Goal: Use online tool/utility

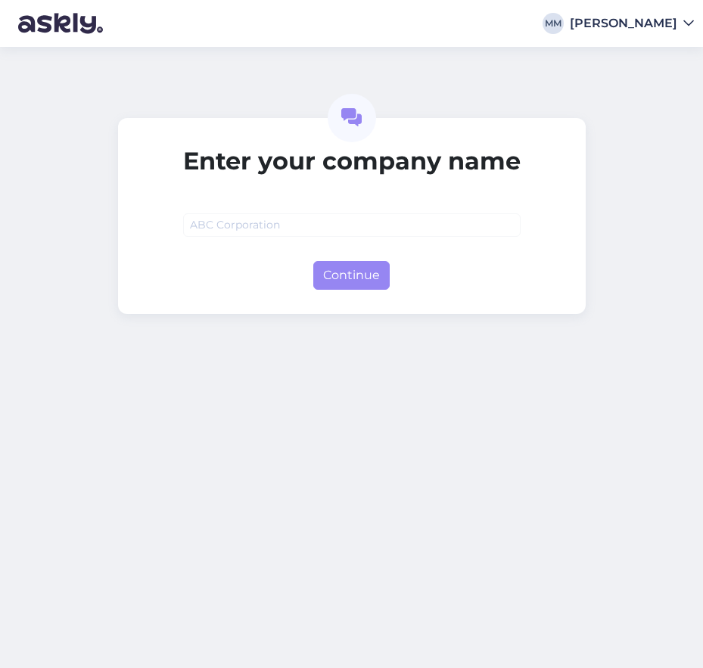
click at [225, 222] on input "text" at bounding box center [351, 224] width 337 height 23
type input "666"
click at [333, 278] on button "Continue" at bounding box center [351, 275] width 76 height 29
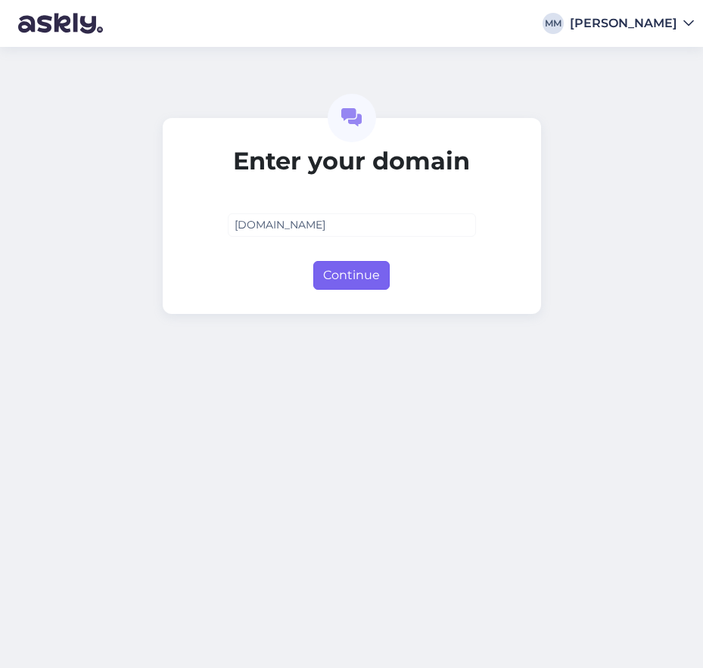
type input "666.hr"
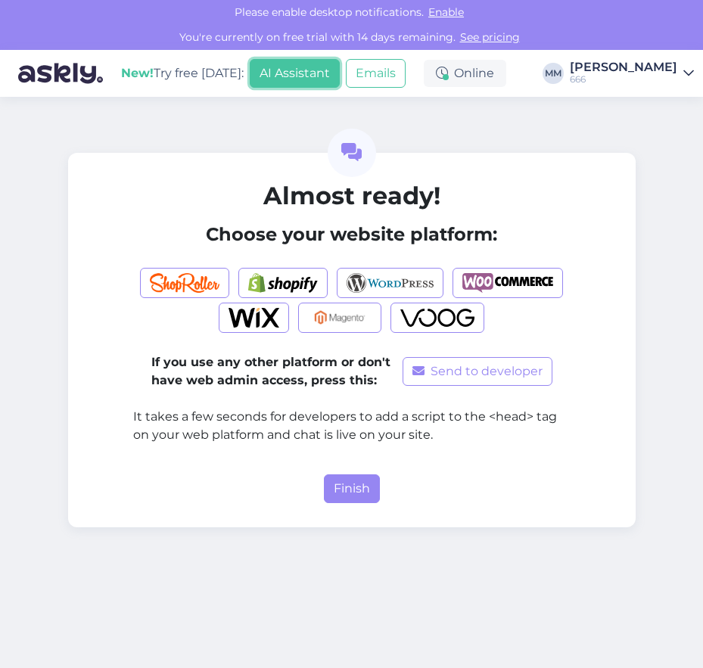
click at [304, 68] on button "AI Assistant" at bounding box center [295, 73] width 90 height 29
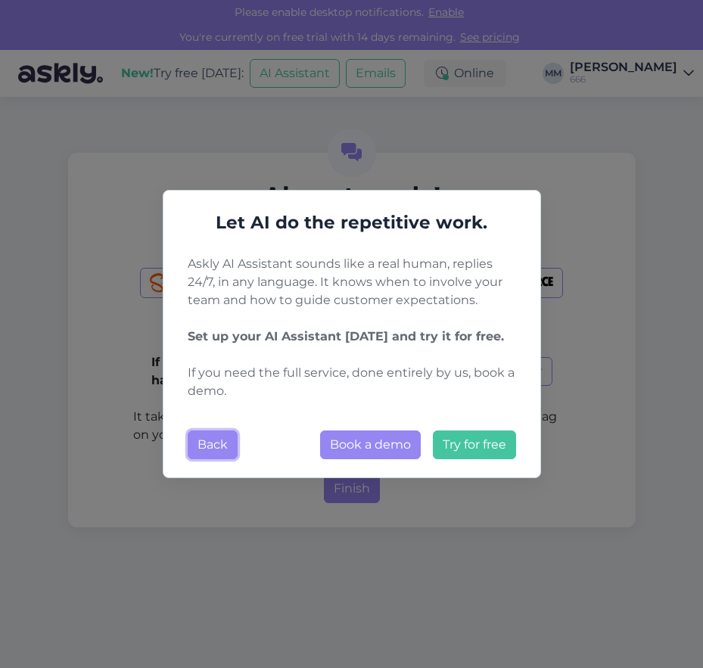
click at [206, 451] on button "Back" at bounding box center [213, 445] width 50 height 29
